Goal: Task Accomplishment & Management: Manage account settings

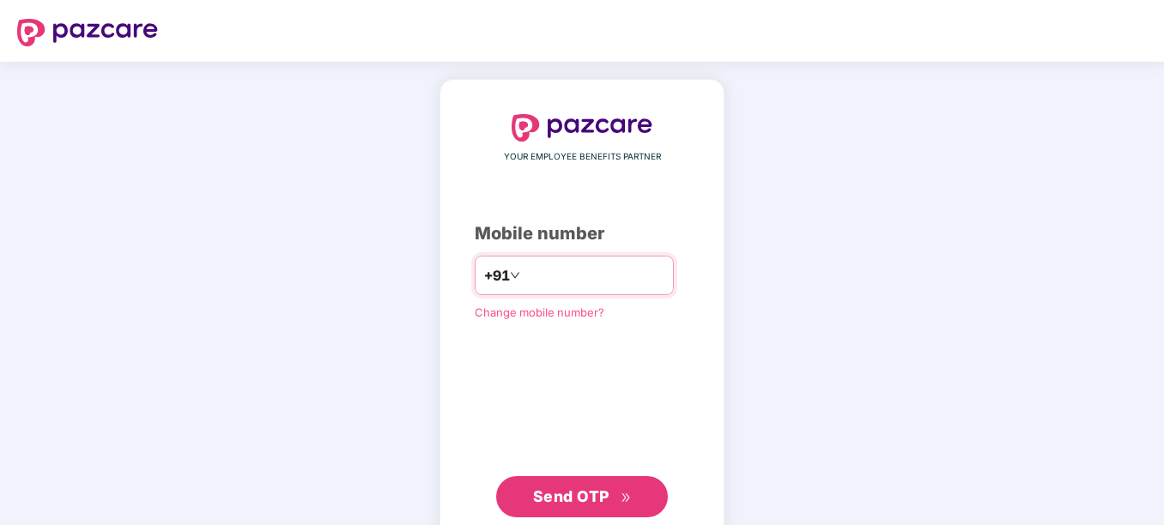
click at [560, 282] on input "******" at bounding box center [594, 275] width 141 height 27
type input "**********"
click at [549, 428] on div "**********" at bounding box center [582, 316] width 215 height 404
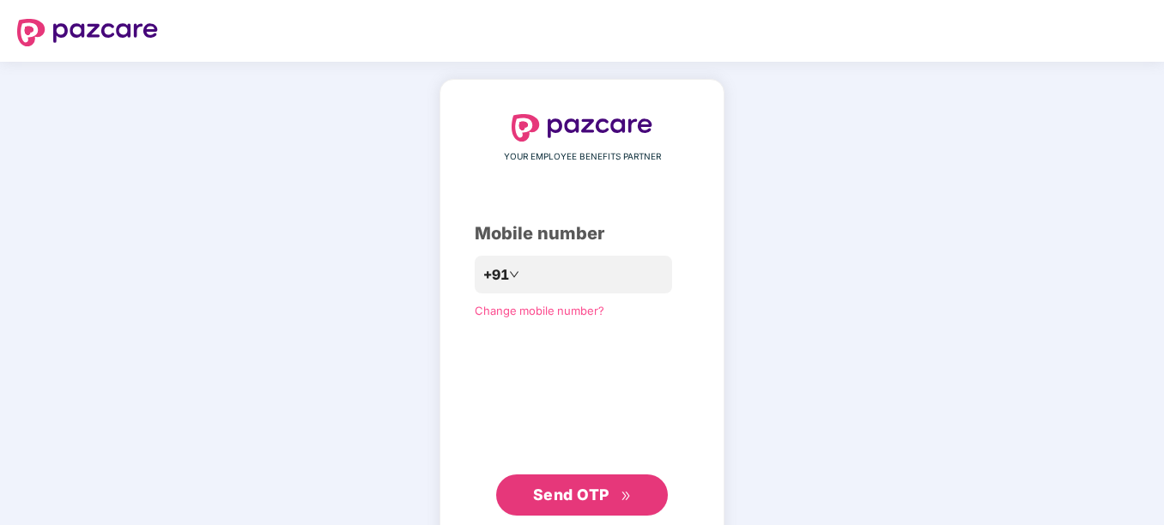
click at [557, 483] on span "Send OTP" at bounding box center [582, 495] width 99 height 24
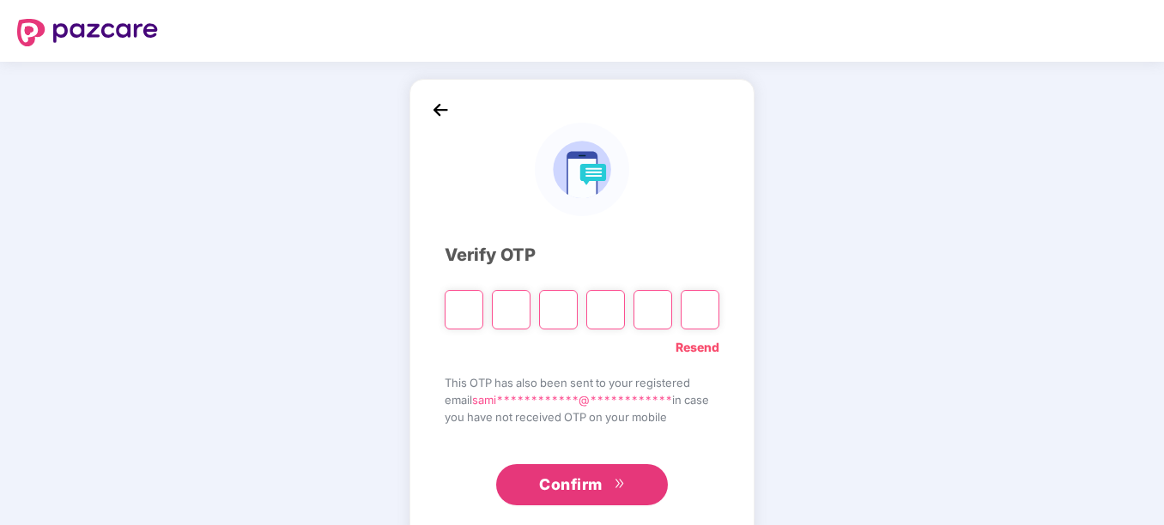
type input "*"
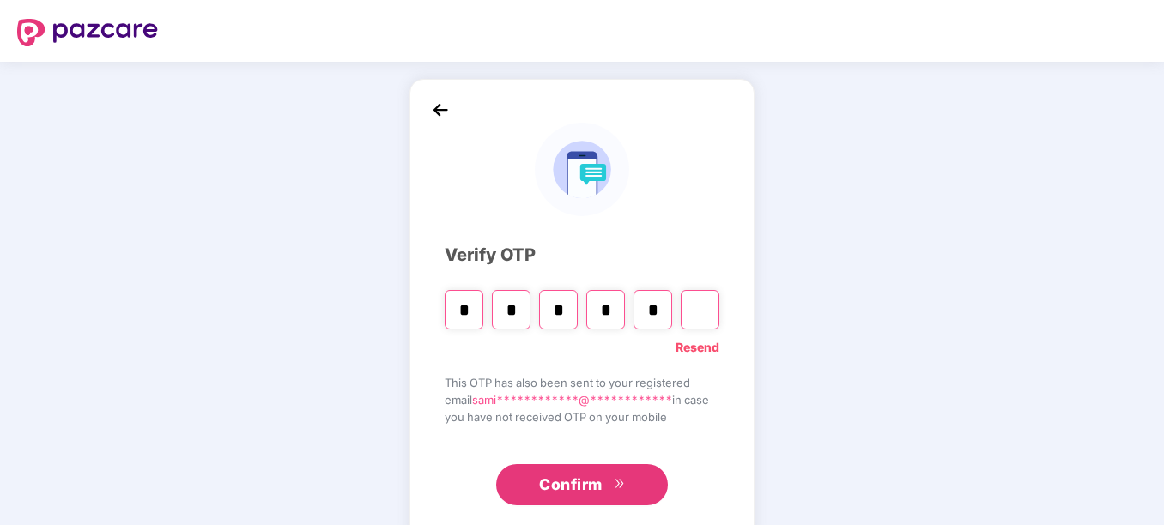
type input "*"
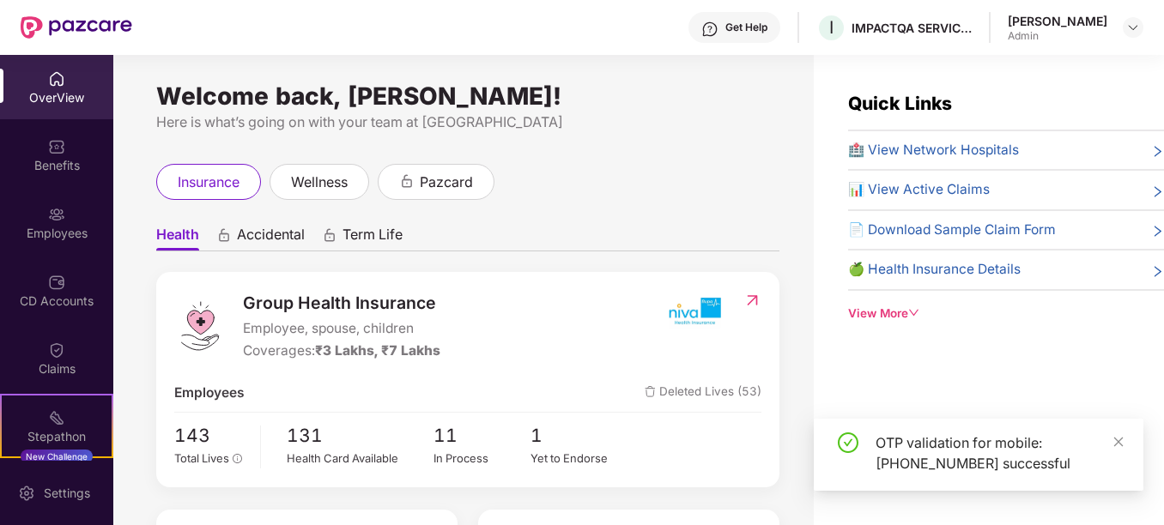
click at [639, 150] on div "Welcome back, [PERSON_NAME]! Here is what’s going on with your team at Pazcare …" at bounding box center [463, 300] width 701 height 491
click at [46, 187] on div "OverView Benefits Employees CD Accounts Claims Stepathon New Challenge 4 Endors…" at bounding box center [56, 258] width 113 height 406
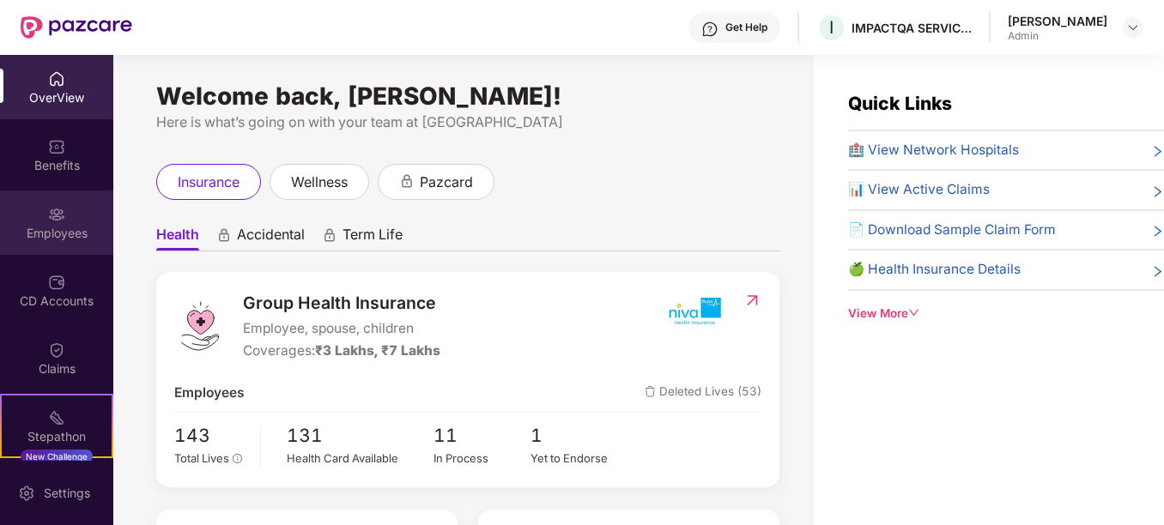
click at [52, 231] on div "Employees" at bounding box center [56, 233] width 113 height 17
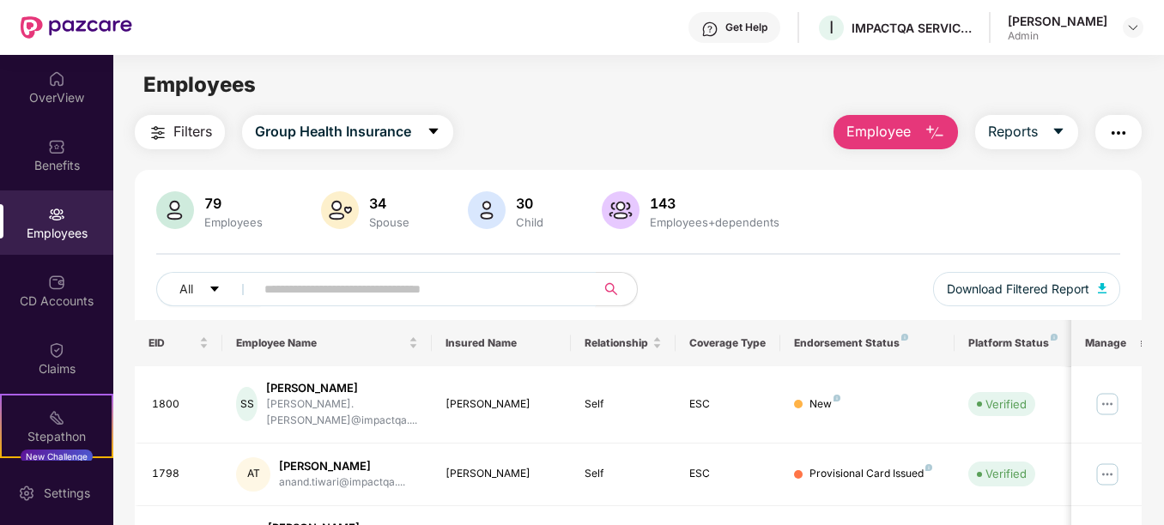
click at [345, 282] on input "text" at bounding box center [417, 289] width 307 height 26
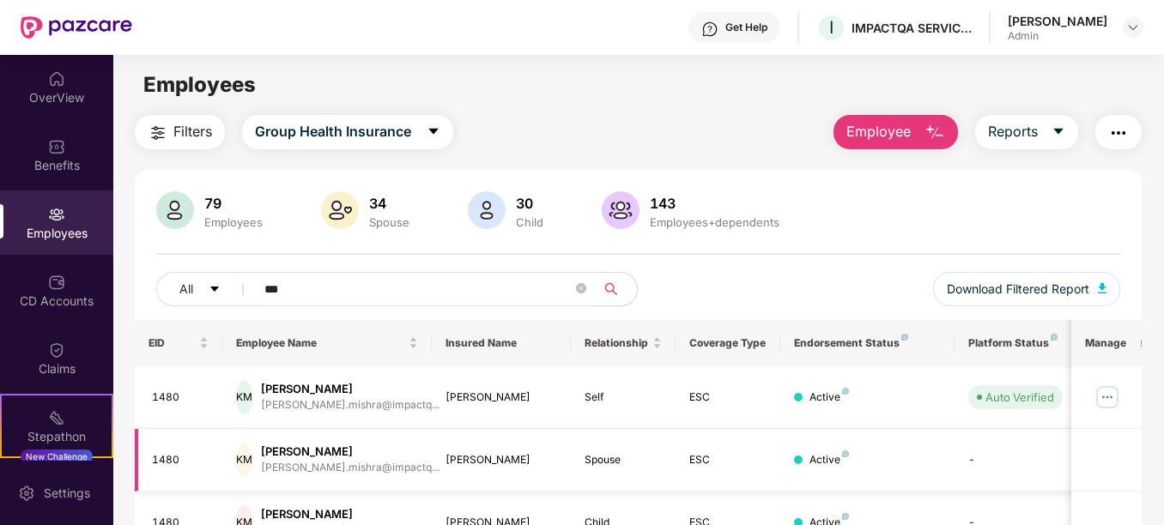
scroll to position [91, 0]
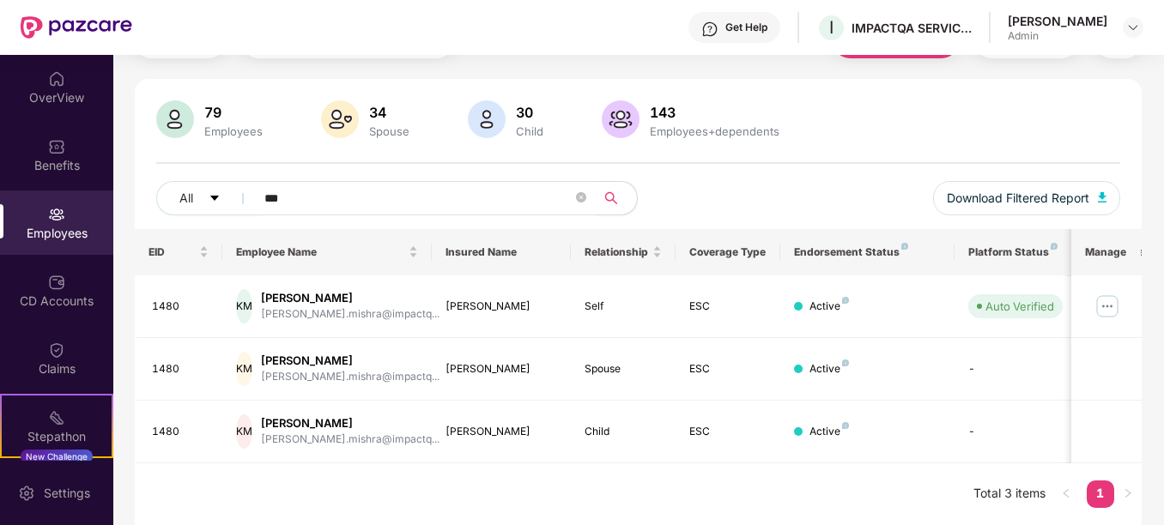
type input "***"
click at [719, 183] on div "All *** Download Filtered Report" at bounding box center [637, 205] width 963 height 48
click at [1102, 313] on img at bounding box center [1107, 306] width 27 height 27
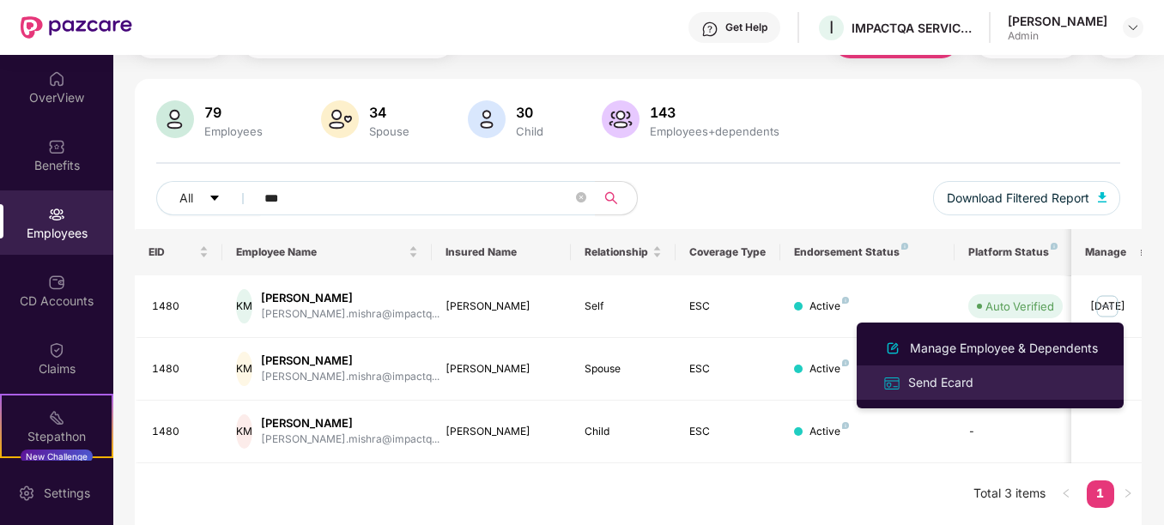
click at [1023, 374] on div "Send Ecard" at bounding box center [990, 383] width 222 height 20
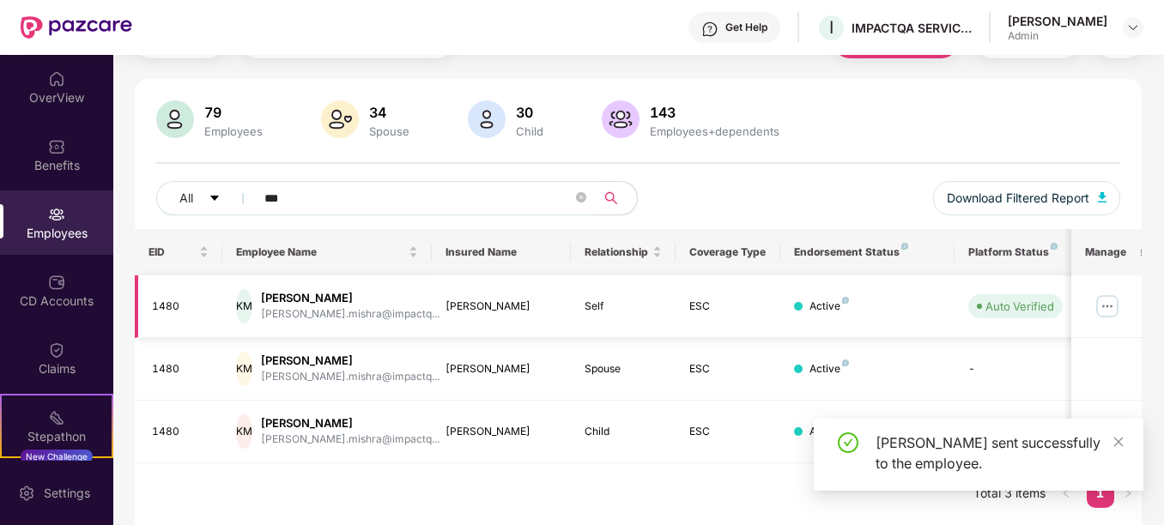
click at [1107, 314] on img at bounding box center [1107, 306] width 27 height 27
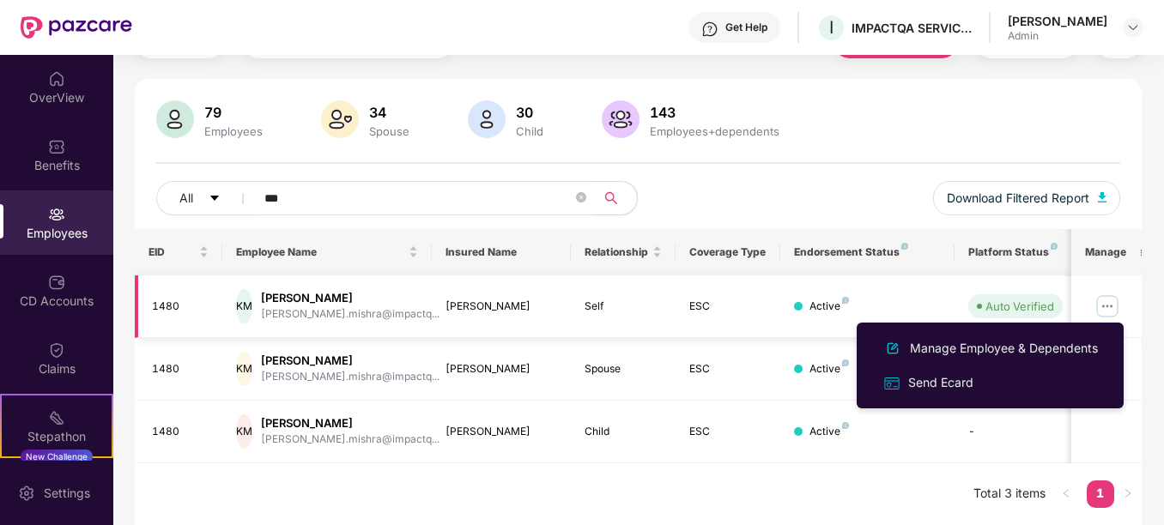
click at [901, 287] on td "Active" at bounding box center [867, 307] width 174 height 63
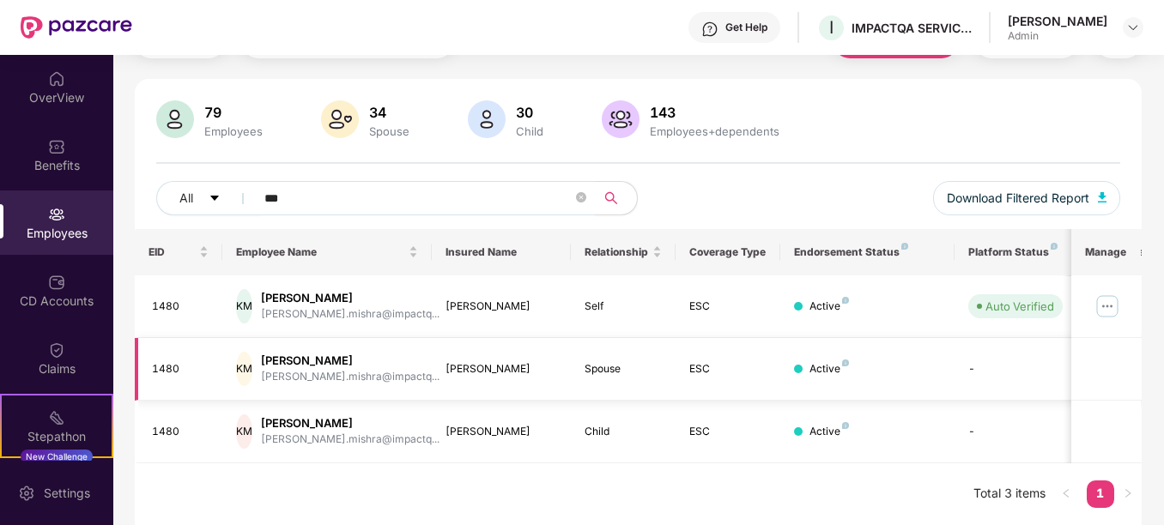
click at [315, 363] on div "[PERSON_NAME]" at bounding box center [350, 361] width 179 height 16
click at [325, 412] on td "KM [PERSON_NAME] [PERSON_NAME].mishra@impactq..." at bounding box center [326, 432] width 209 height 63
click at [1096, 315] on img at bounding box center [1107, 306] width 27 height 27
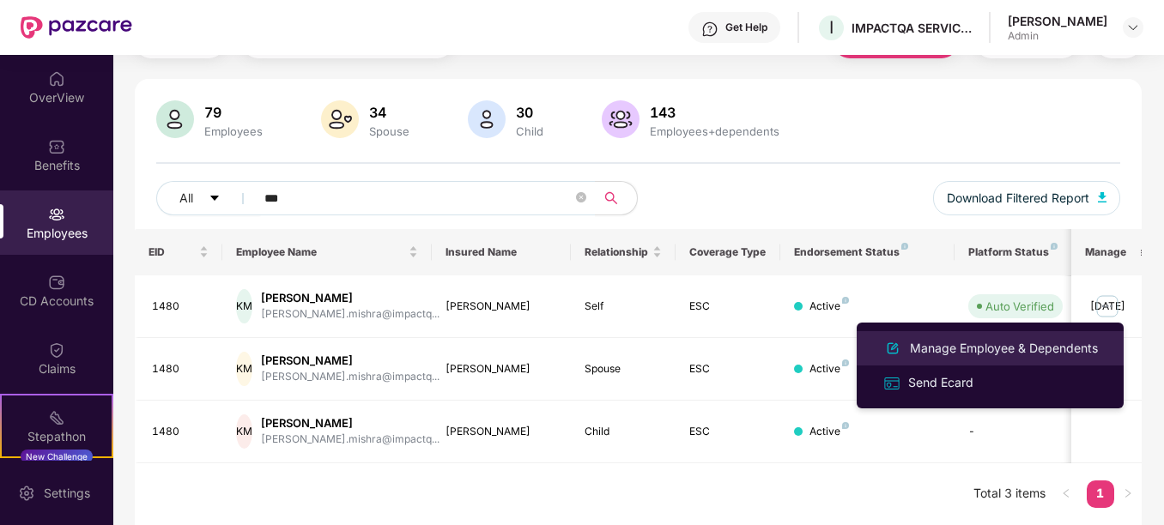
click at [1032, 340] on div "Manage Employee & Dependents" at bounding box center [1004, 348] width 195 height 19
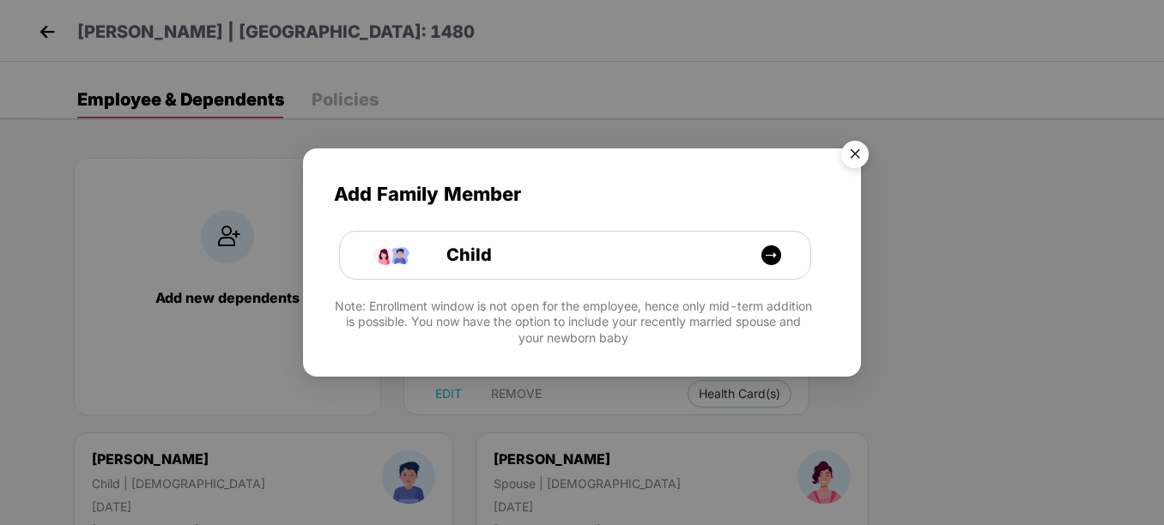
click at [853, 148] on img "Close" at bounding box center [855, 157] width 48 height 48
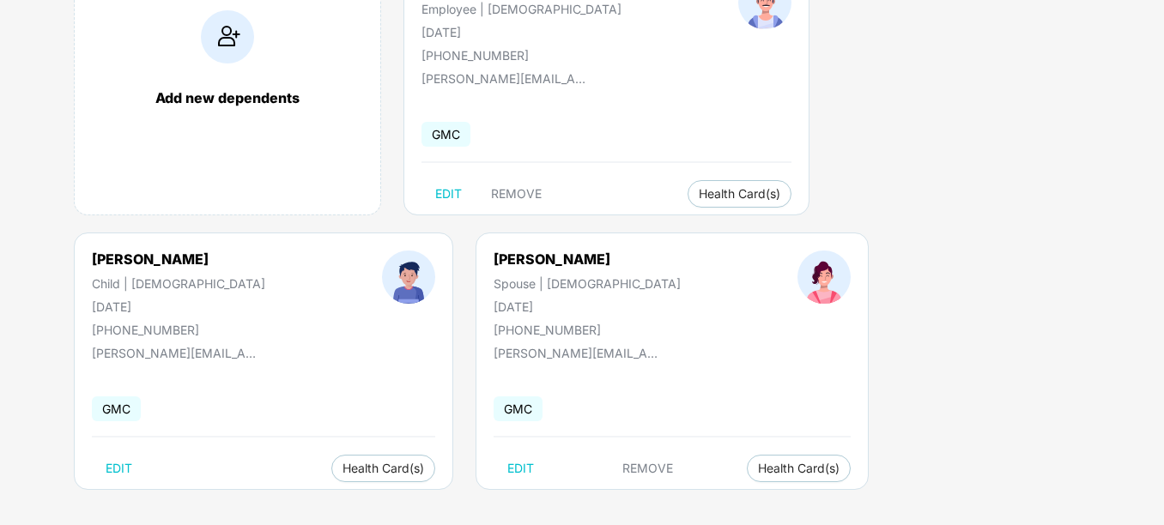
scroll to position [208, 0]
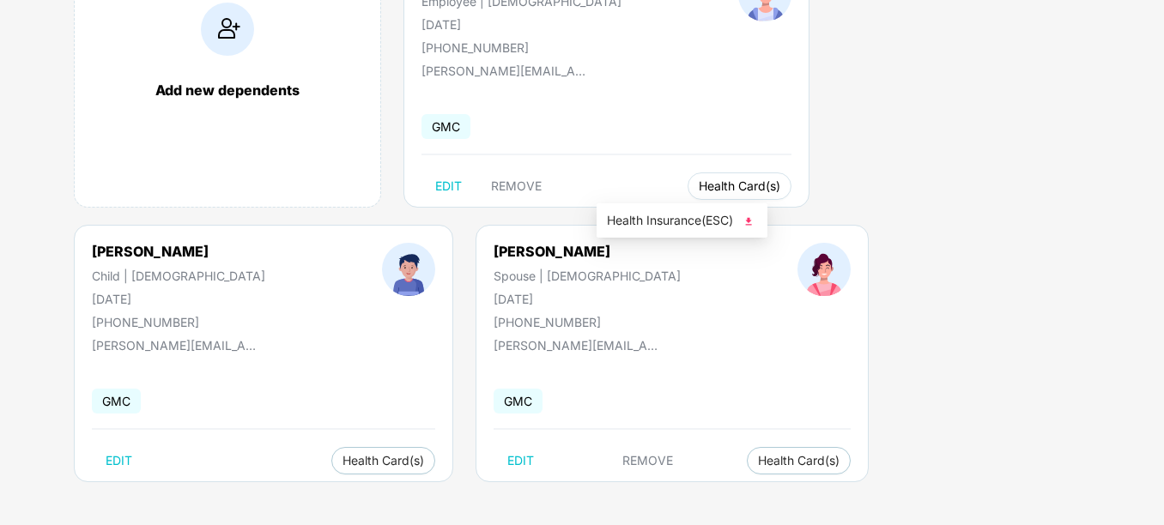
click at [689, 195] on button "Health Card(s)" at bounding box center [740, 186] width 104 height 27
click at [1034, 209] on div "Add new dependents [PERSON_NAME] Employee | [DEMOGRAPHIC_DATA] [DATE] [PHONE_NU…" at bounding box center [601, 224] width 1125 height 601
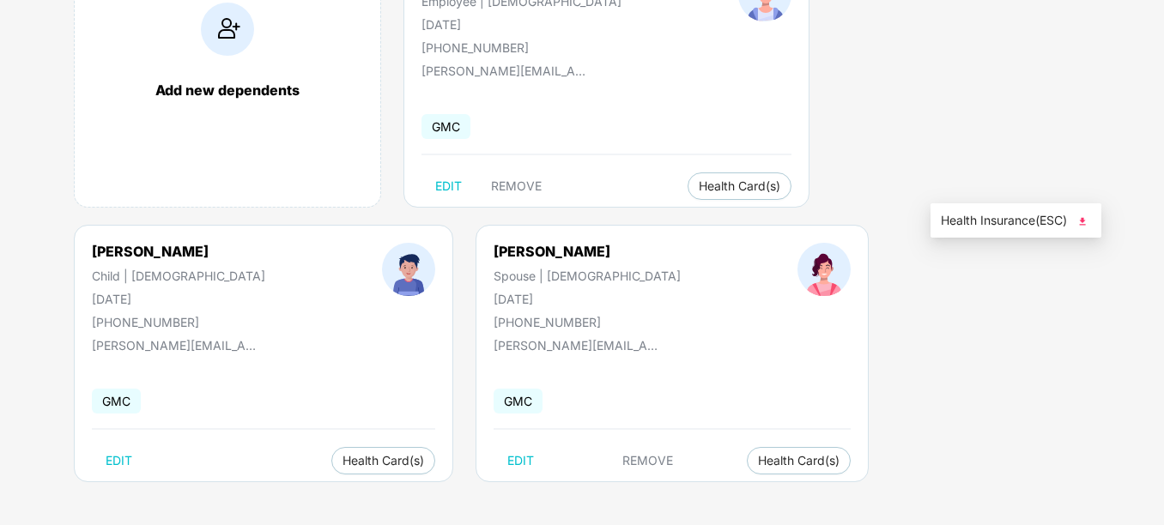
click at [956, 294] on div "Add new dependents [PERSON_NAME] Employee | [DEMOGRAPHIC_DATA] [DATE] [PHONE_NU…" at bounding box center [601, 224] width 1125 height 601
click at [699, 191] on span "Health Card(s)" at bounding box center [740, 186] width 82 height 9
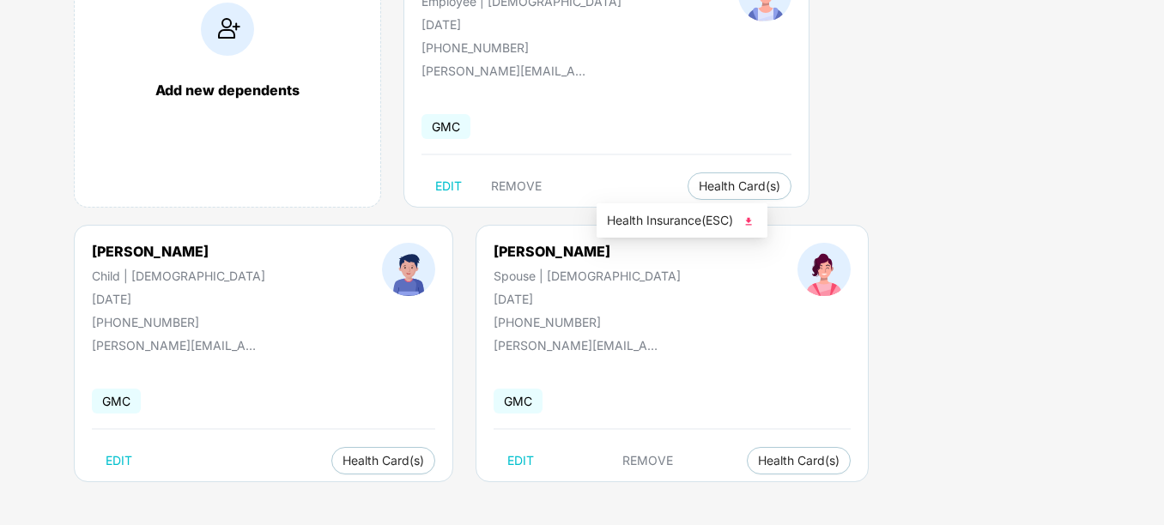
click at [732, 221] on span "Health Insurance(ESC)" at bounding box center [682, 220] width 150 height 19
click at [424, 457] on span "Health Card(s)" at bounding box center [384, 461] width 82 height 9
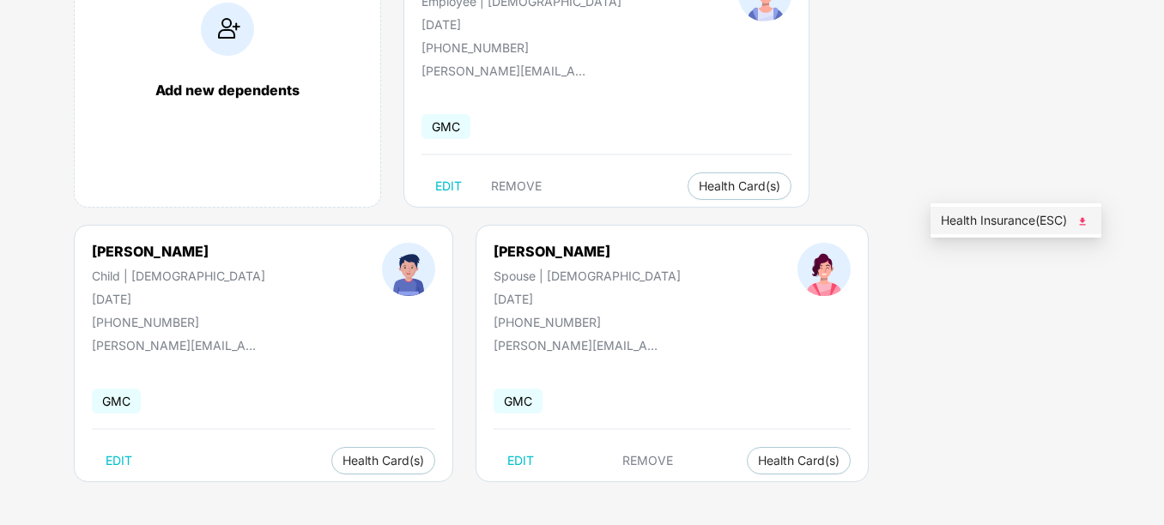
click at [987, 219] on span "Health Insurance(ESC)" at bounding box center [1016, 220] width 150 height 19
click at [476, 475] on div "[PERSON_NAME] Spouse | [DEMOGRAPHIC_DATA] [DATE] [PHONE_NUMBER] [PERSON_NAME][E…" at bounding box center [672, 354] width 393 height 258
click at [758, 463] on span "Health Card(s)" at bounding box center [799, 461] width 82 height 9
click at [399, 490] on div "Add new dependents [PERSON_NAME] Employee | [DEMOGRAPHIC_DATA] [DATE] [PHONE_NU…" at bounding box center [601, 224] width 1125 height 601
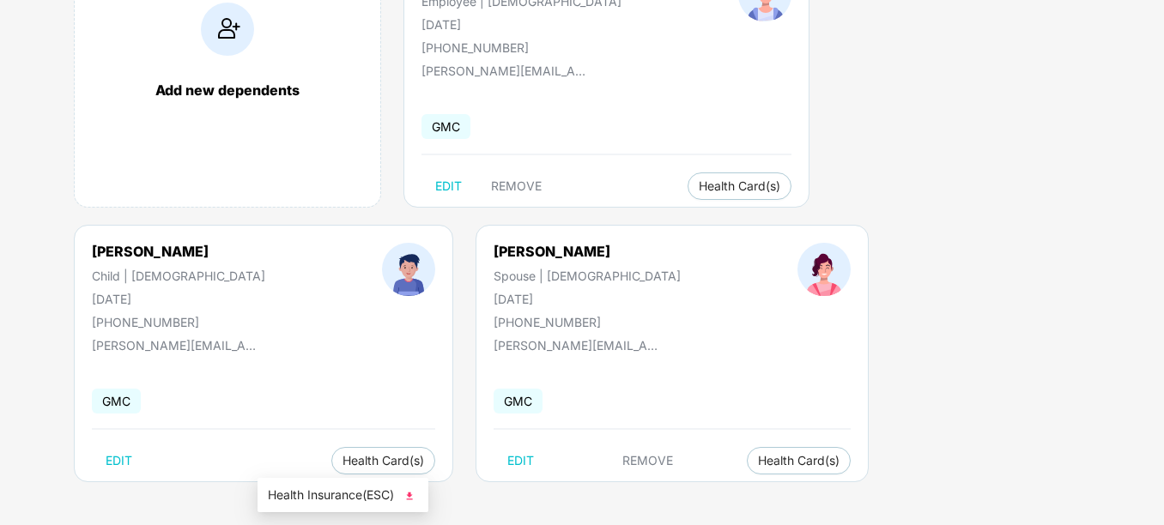
click at [331, 489] on span "Health Insurance(ESC)" at bounding box center [343, 495] width 150 height 19
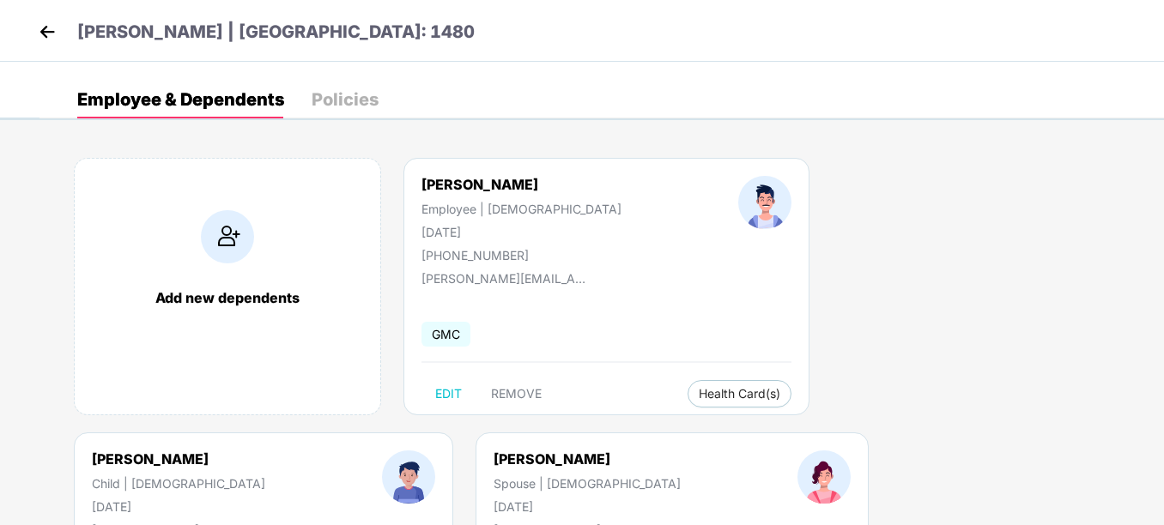
click at [48, 19] on img at bounding box center [47, 32] width 26 height 26
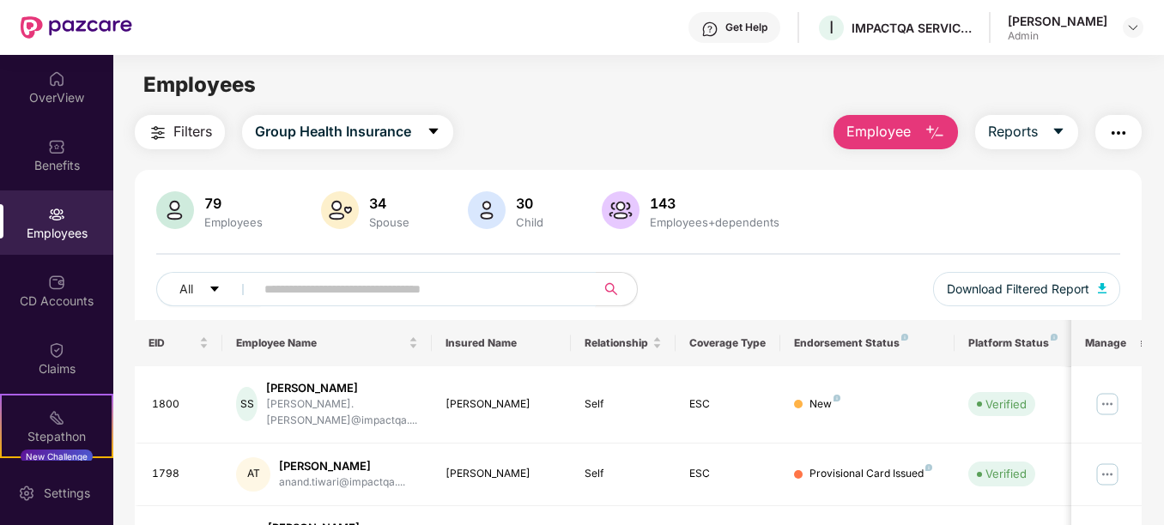
click at [331, 288] on input "text" at bounding box center [417, 289] width 307 height 26
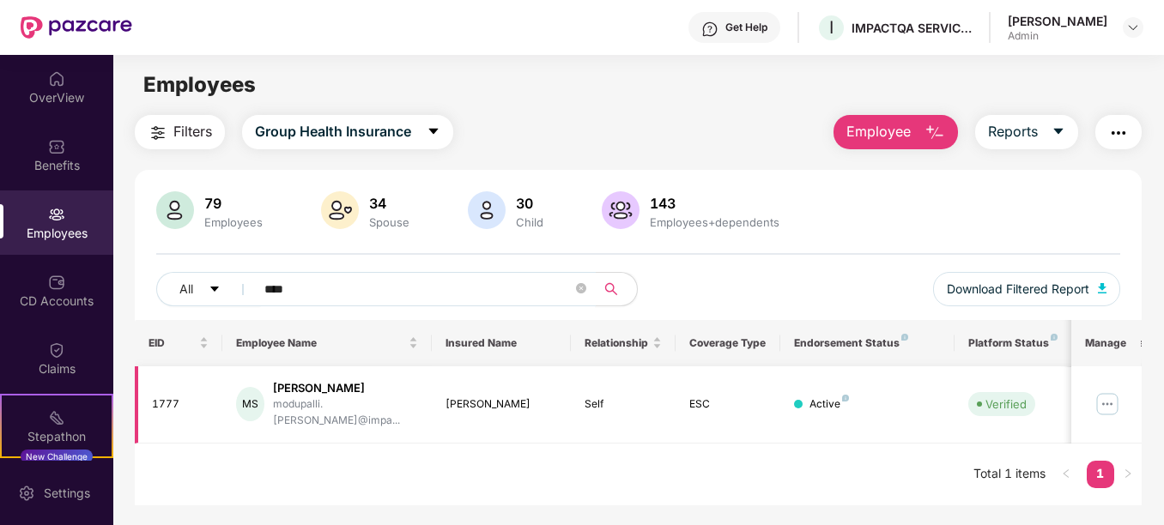
type input "****"
click at [391, 428] on td "[PERSON_NAME] [PERSON_NAME].[PERSON_NAME]@impa..." at bounding box center [326, 405] width 209 height 77
click at [329, 392] on div "[PERSON_NAME]" at bounding box center [345, 388] width 145 height 16
click at [1110, 403] on img at bounding box center [1107, 404] width 27 height 27
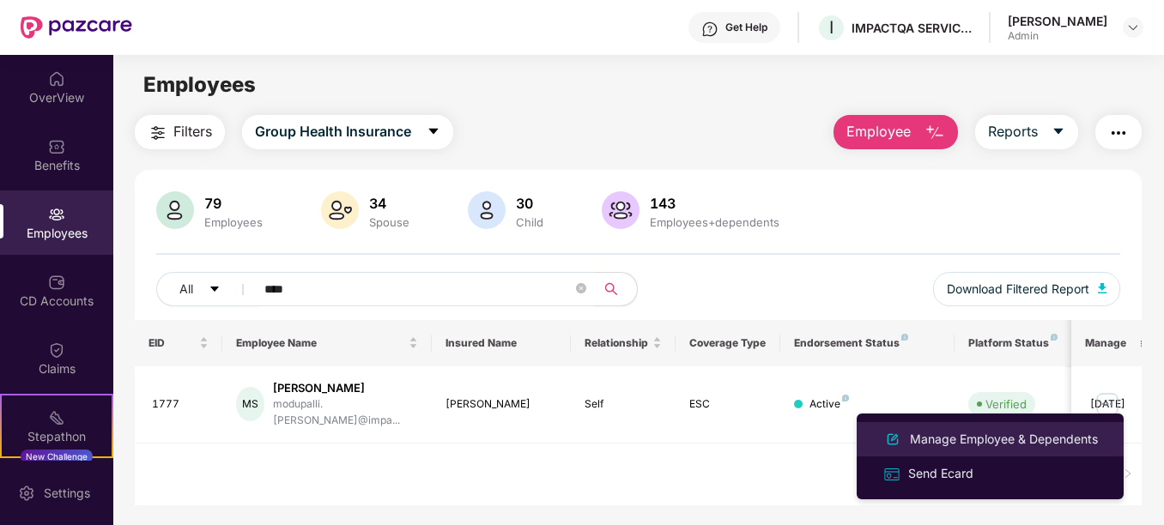
click at [938, 453] on li "Manage Employee & Dependents" at bounding box center [990, 439] width 267 height 34
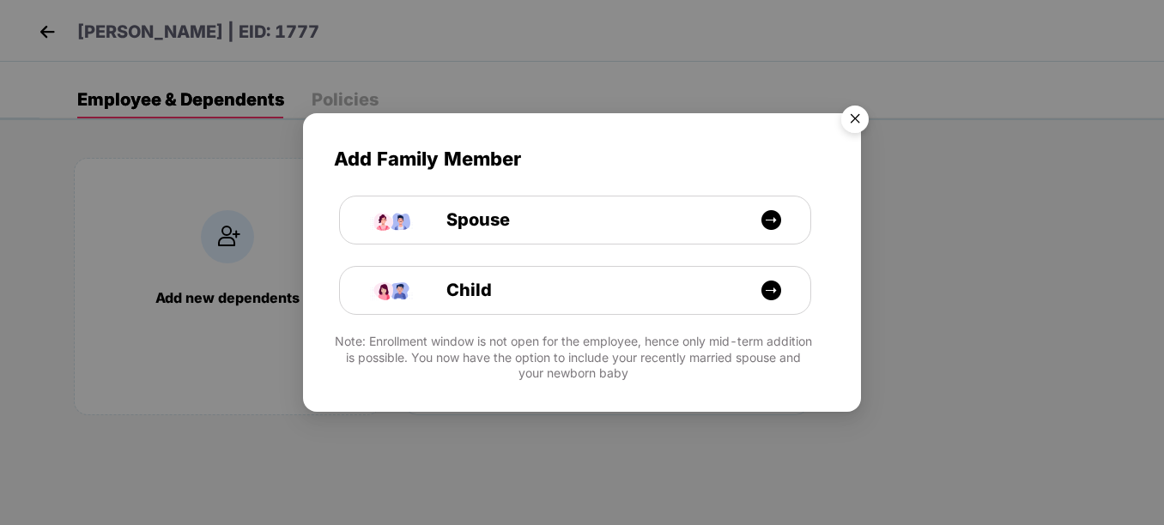
click at [849, 121] on img "Close" at bounding box center [855, 122] width 48 height 48
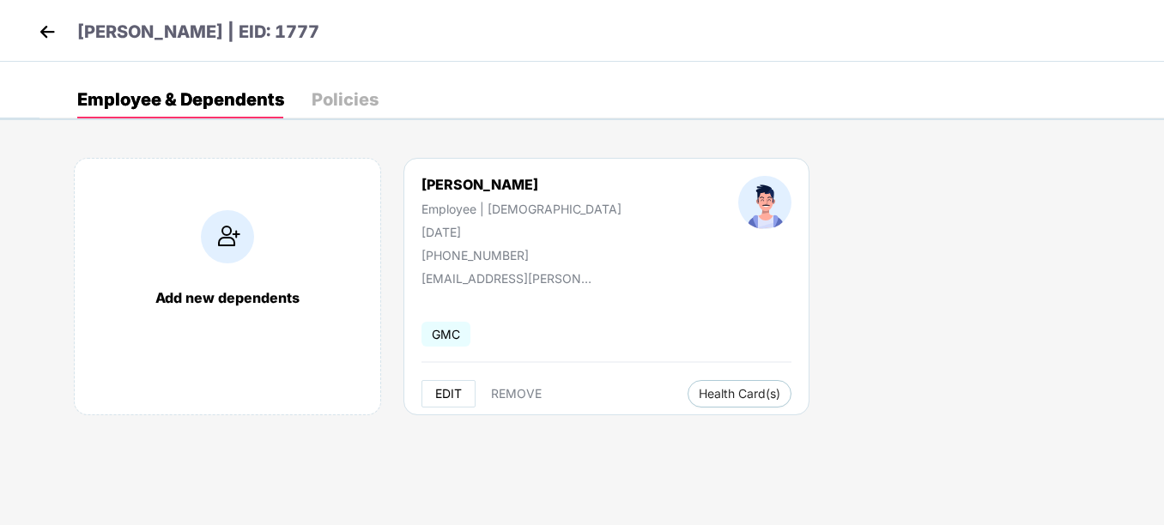
click at [430, 395] on button "EDIT" at bounding box center [449, 393] width 54 height 27
select select "****"
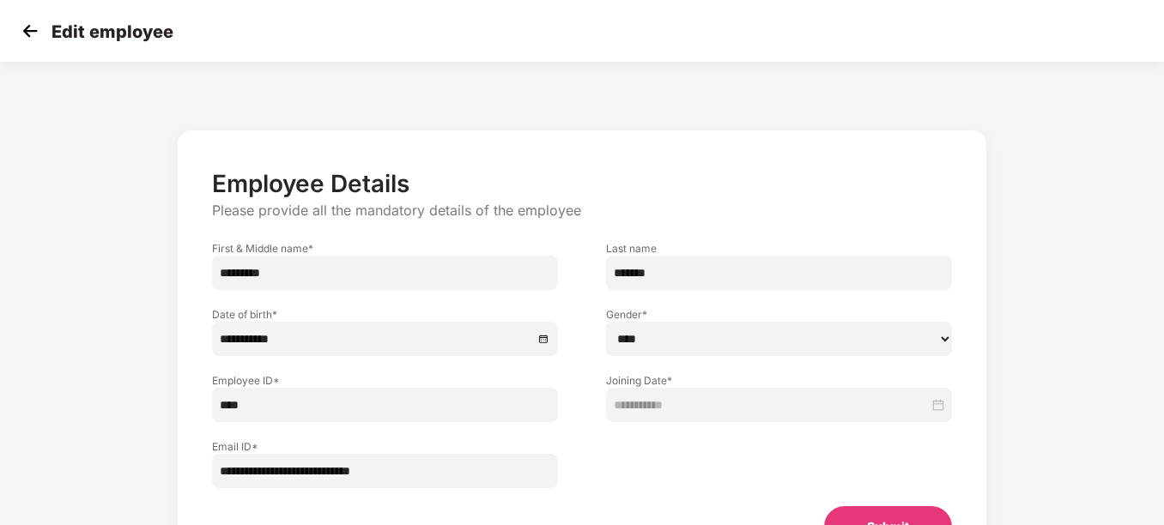
click at [31, 20] on img at bounding box center [30, 31] width 26 height 26
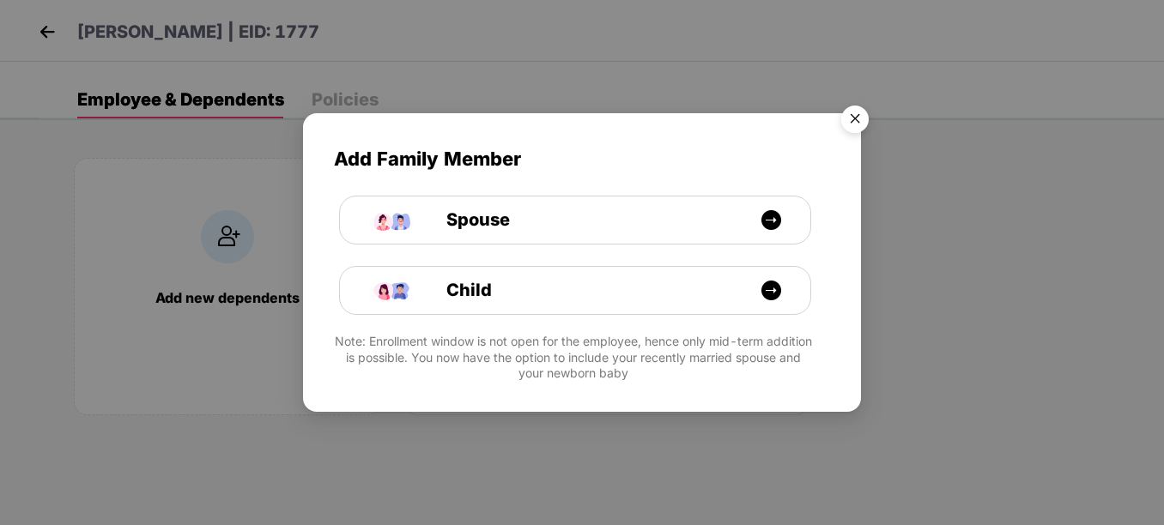
click at [852, 118] on img "Close" at bounding box center [855, 122] width 48 height 48
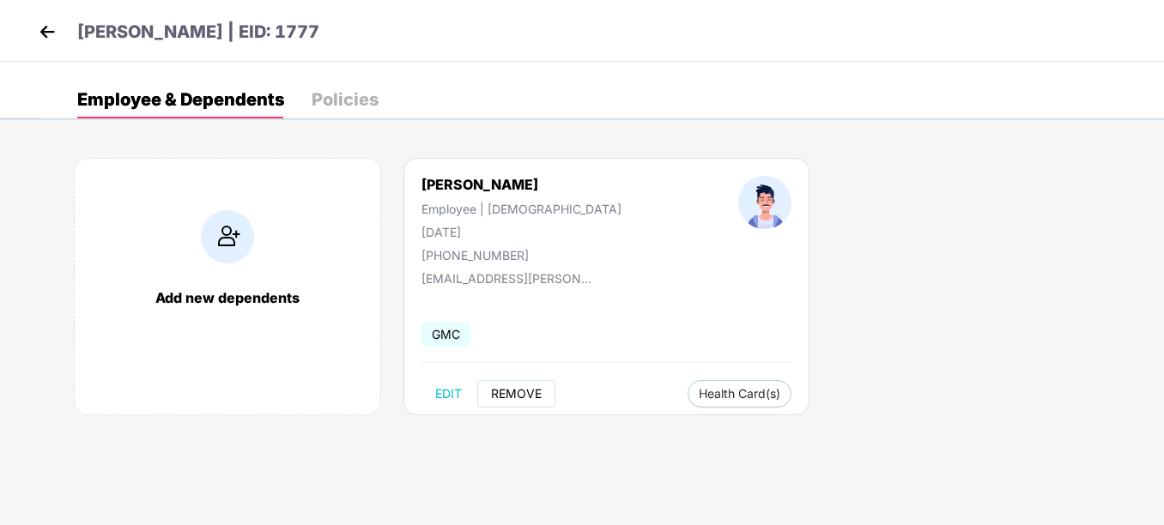
click at [528, 386] on button "REMOVE" at bounding box center [516, 393] width 78 height 27
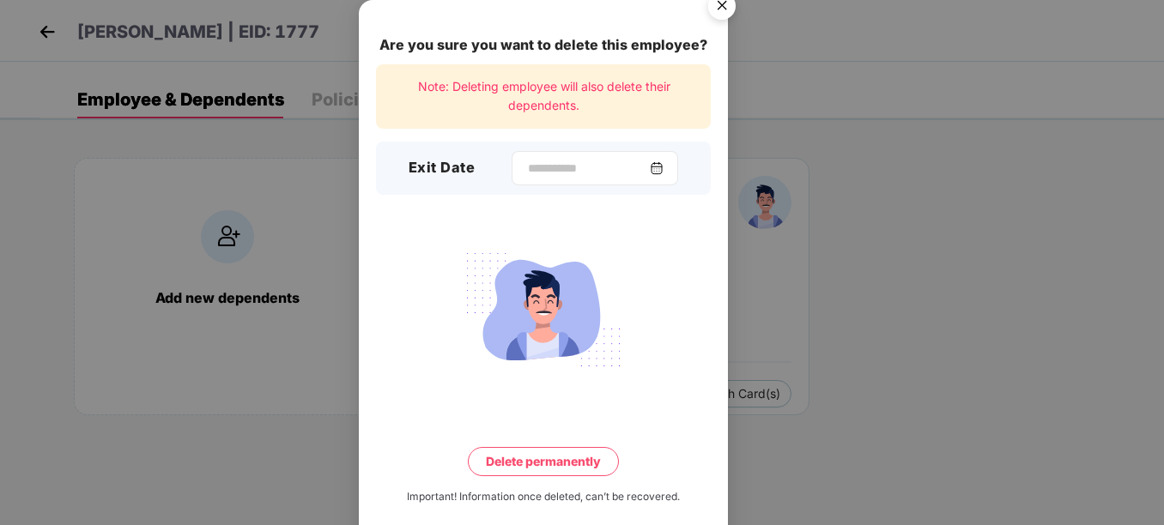
click at [664, 167] on img at bounding box center [657, 168] width 14 height 14
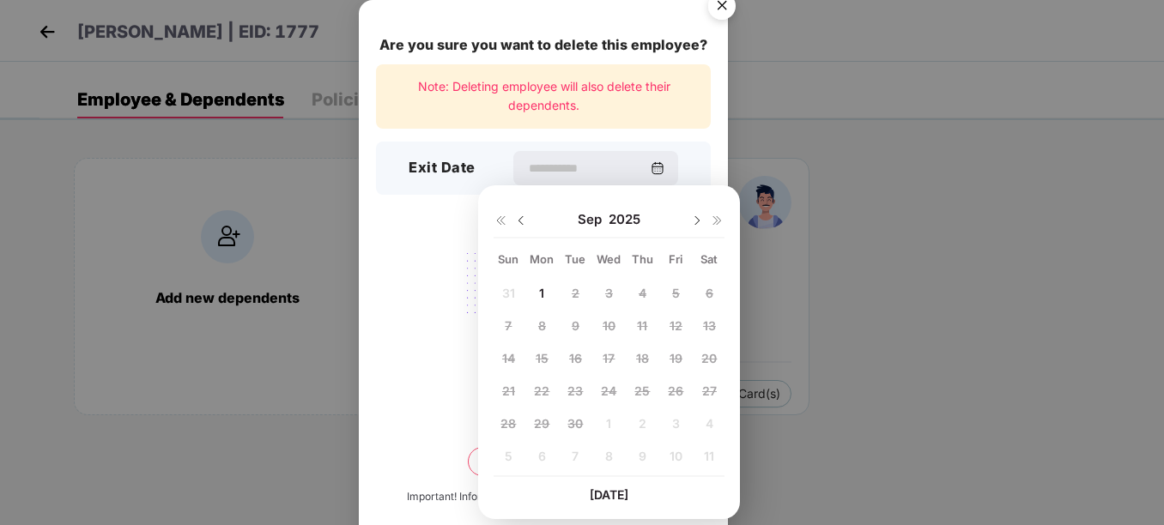
click at [520, 221] on img at bounding box center [521, 221] width 14 height 14
click at [677, 421] on span "29" at bounding box center [675, 423] width 15 height 15
type input "**********"
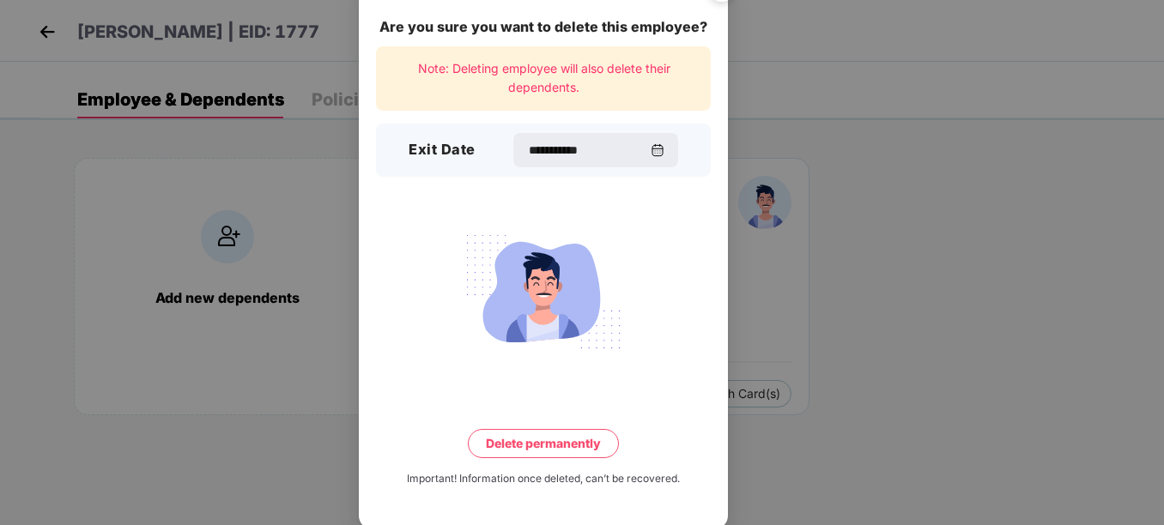
scroll to position [22, 0]
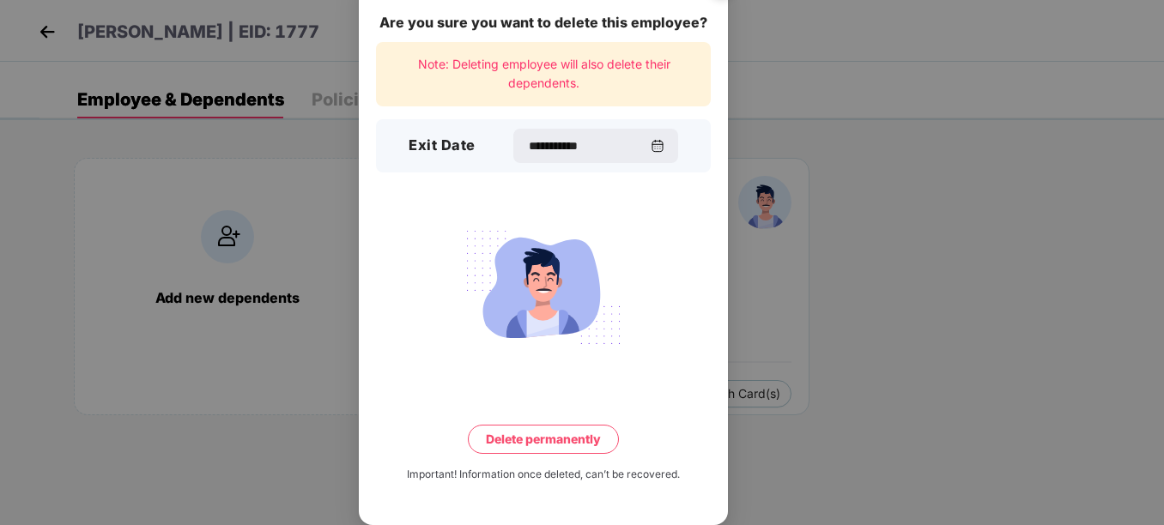
click at [566, 438] on button "Delete permanently" at bounding box center [543, 439] width 151 height 29
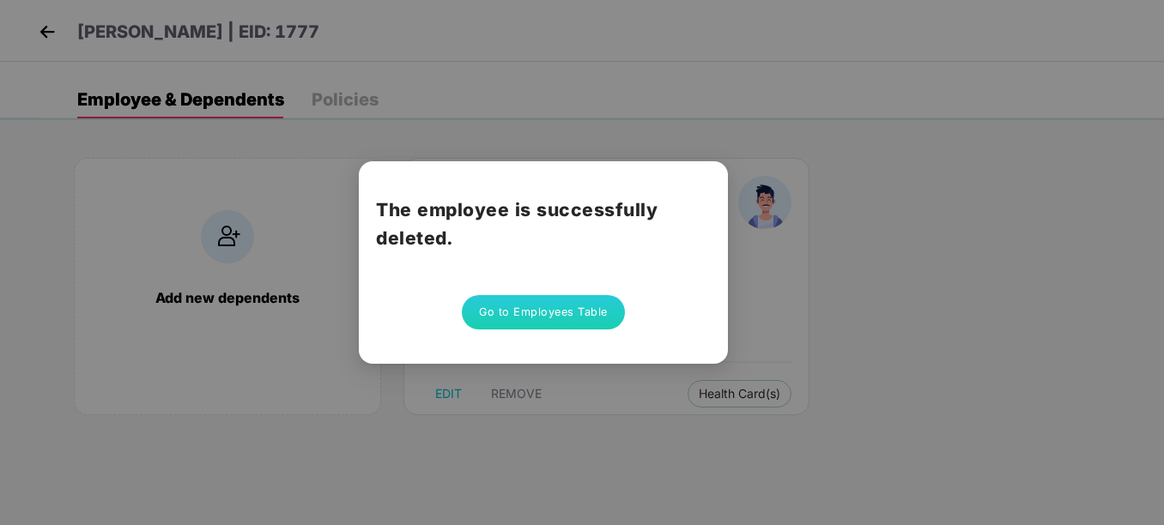
click at [870, 213] on div "The employee is successfully deleted. Go to Employees Table" at bounding box center [582, 262] width 1164 height 525
click at [33, 39] on div "The employee is successfully deleted. Go to Employees Table" at bounding box center [582, 262] width 1164 height 525
click at [483, 318] on button "Go to Employees Table" at bounding box center [543, 312] width 163 height 34
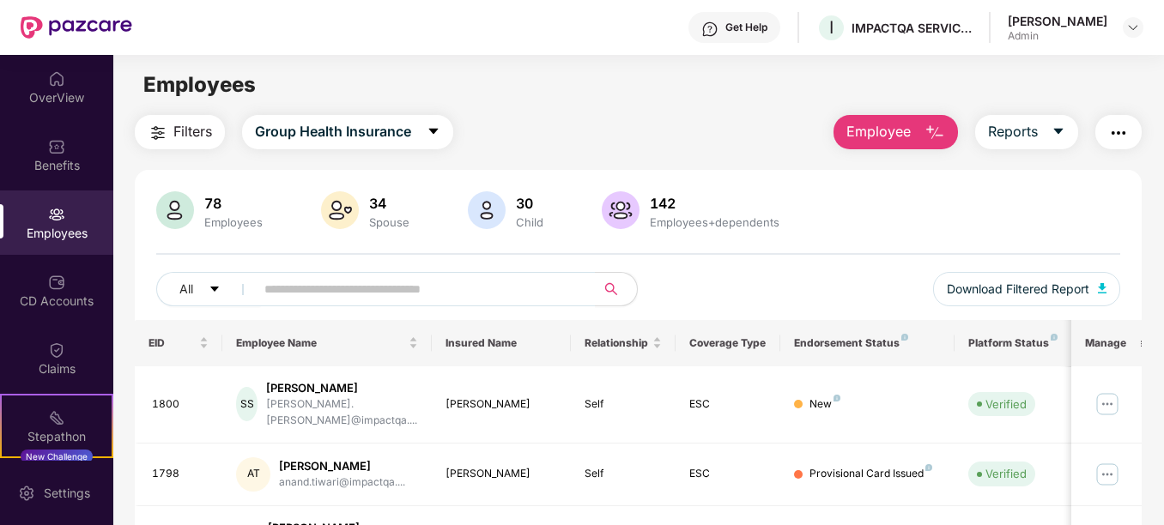
click at [501, 307] on div "All Download Filtered Report" at bounding box center [637, 296] width 963 height 48
click at [452, 292] on input "text" at bounding box center [417, 289] width 307 height 26
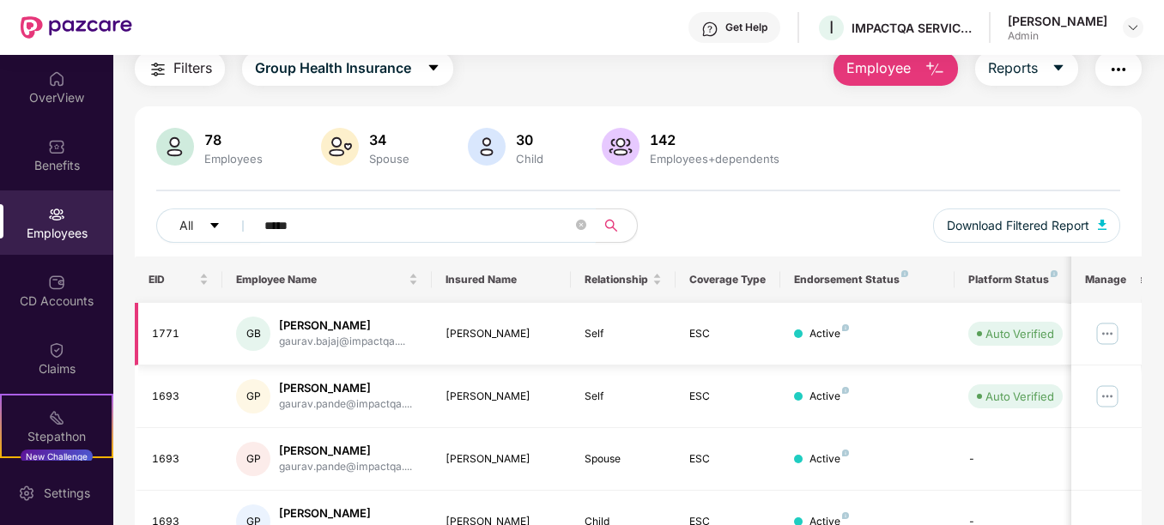
scroll to position [154, 0]
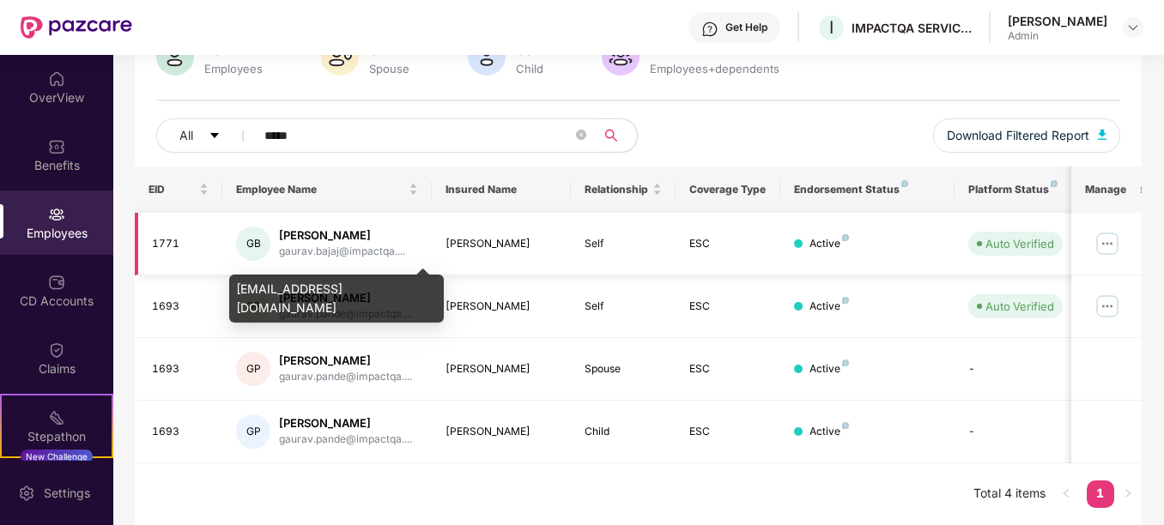
type input "*****"
drag, startPoint x: 284, startPoint y: 245, endPoint x: 335, endPoint y: 239, distance: 51.0
click at [284, 245] on div "gaurav.bajaj@impactqa...." at bounding box center [342, 252] width 126 height 16
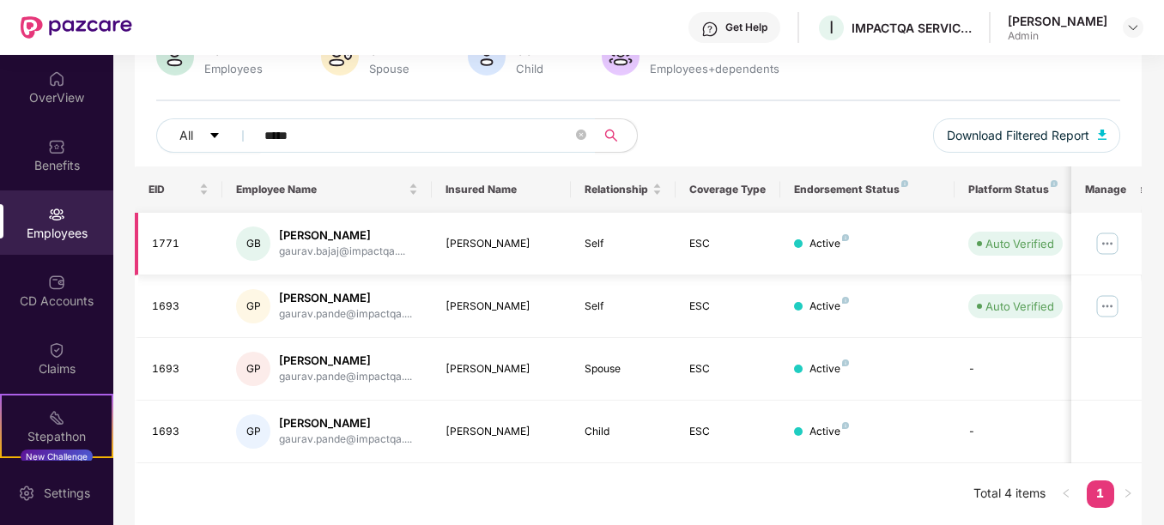
click at [1120, 239] on img at bounding box center [1107, 243] width 27 height 27
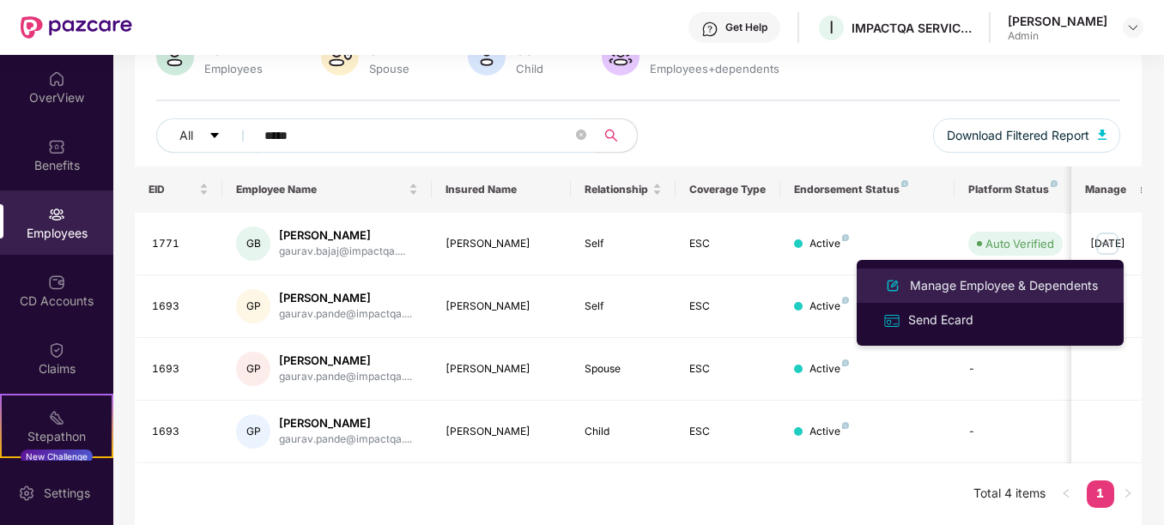
click at [1018, 286] on div "Manage Employee & Dependents" at bounding box center [1004, 285] width 195 height 19
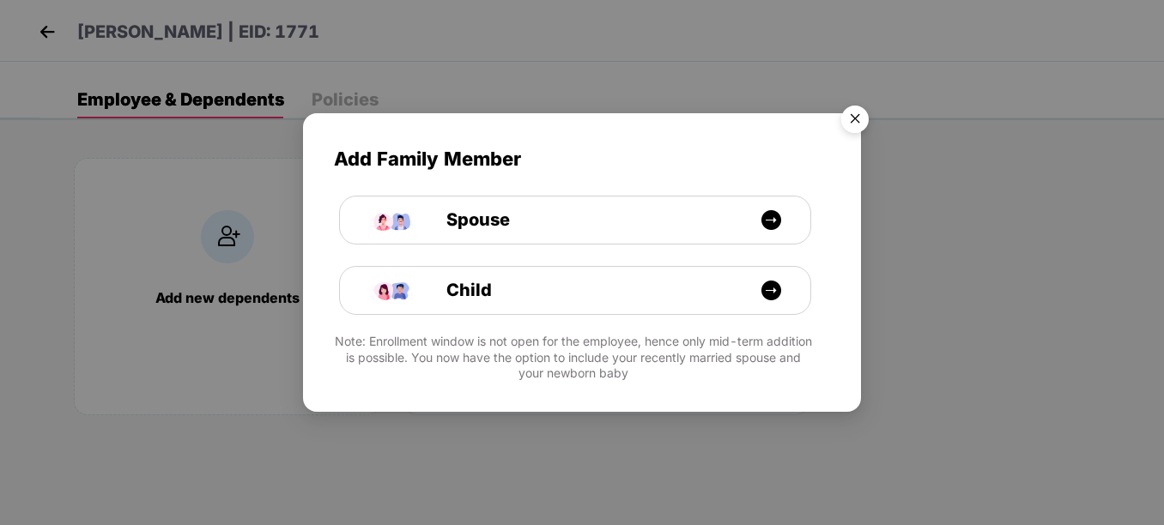
click at [861, 112] on img "Close" at bounding box center [855, 122] width 48 height 48
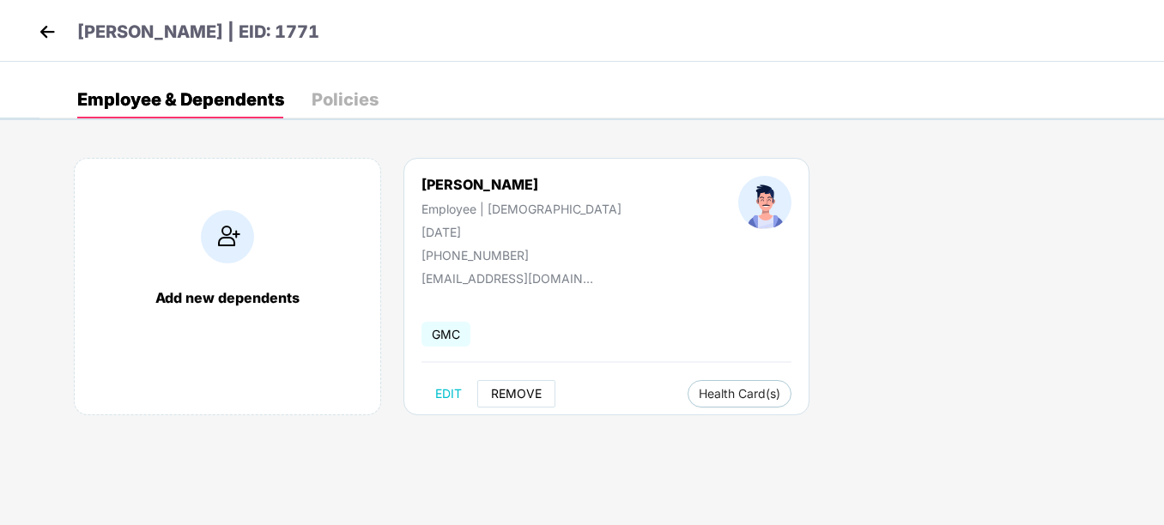
click at [531, 389] on span "REMOVE" at bounding box center [516, 394] width 51 height 14
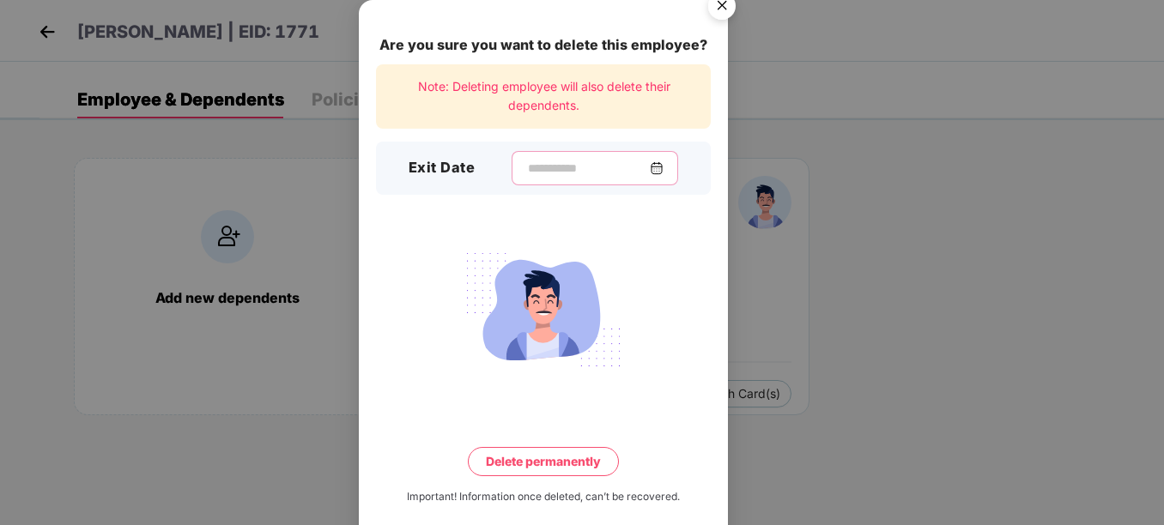
click at [650, 167] on input at bounding box center [588, 169] width 124 height 18
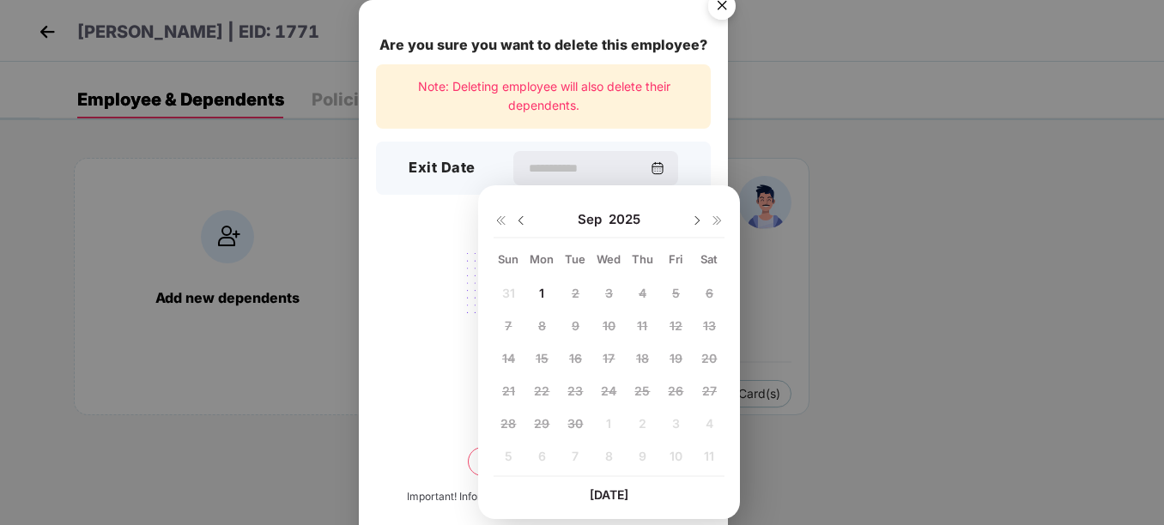
click at [524, 222] on img at bounding box center [521, 221] width 14 height 14
click at [643, 419] on span "28" at bounding box center [641, 423] width 15 height 15
type input "**********"
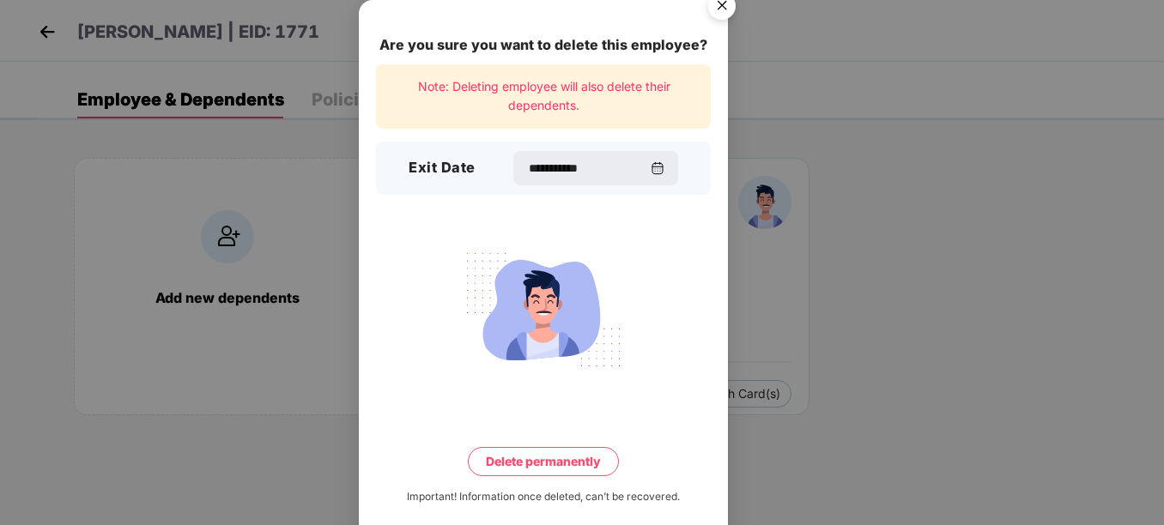
click at [556, 475] on button "Delete permanently" at bounding box center [543, 461] width 151 height 29
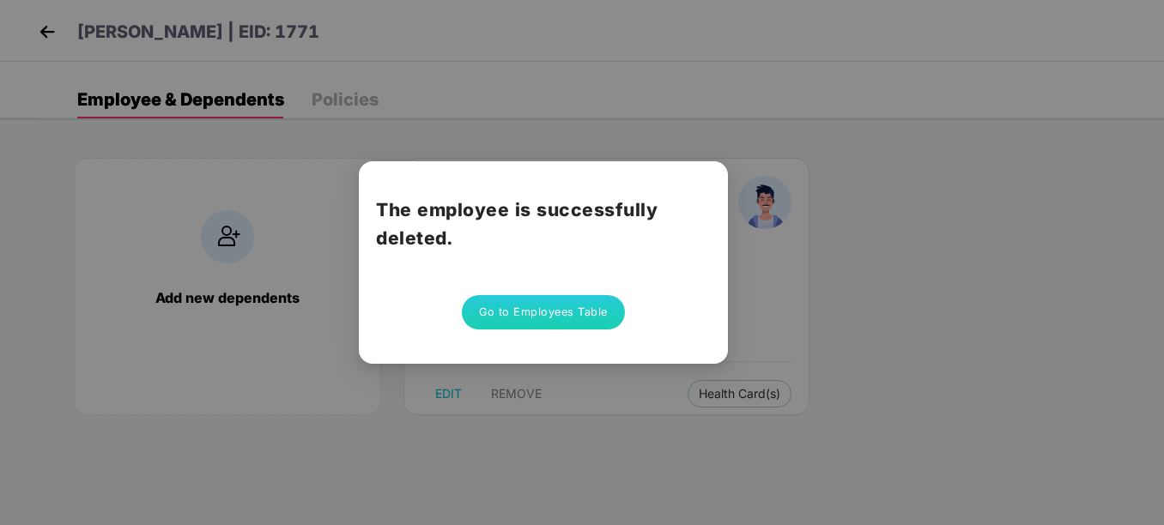
click at [511, 313] on button "Go to Employees Table" at bounding box center [543, 312] width 163 height 34
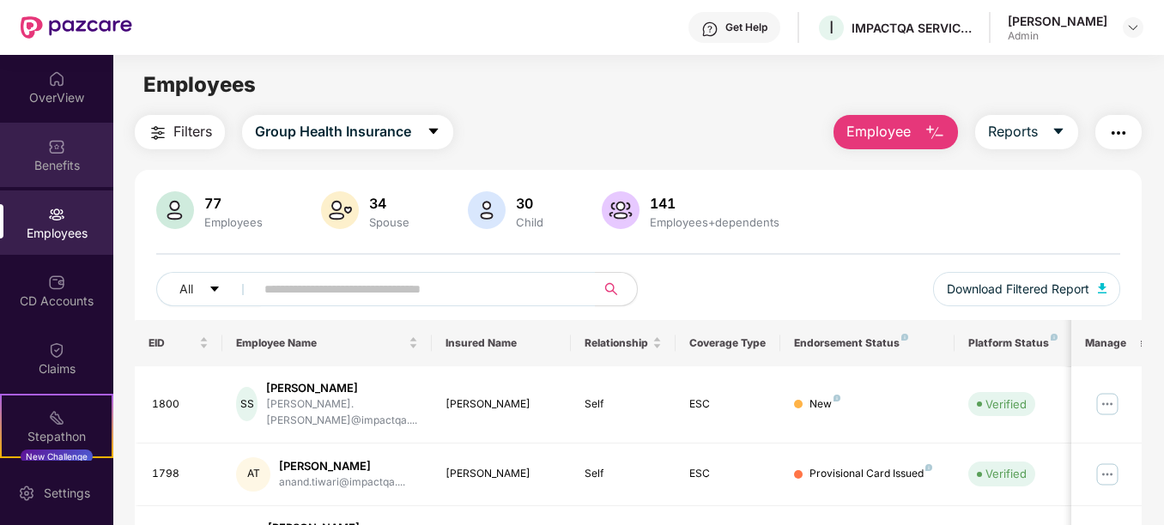
click at [25, 157] on div "Benefits" at bounding box center [56, 165] width 113 height 17
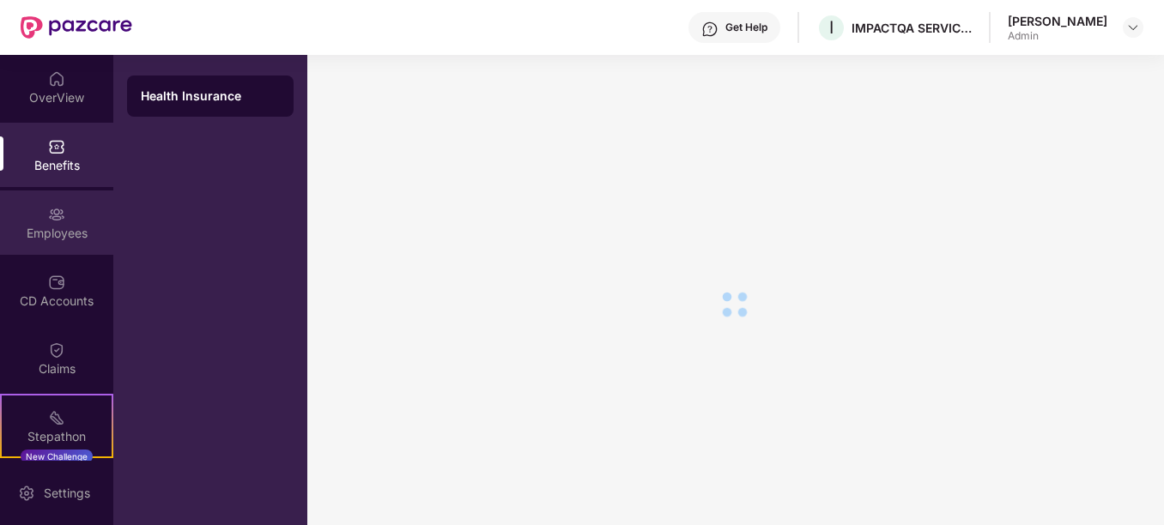
click at [64, 210] on div "Employees" at bounding box center [56, 223] width 113 height 64
